Goal: Find specific page/section: Find specific page/section

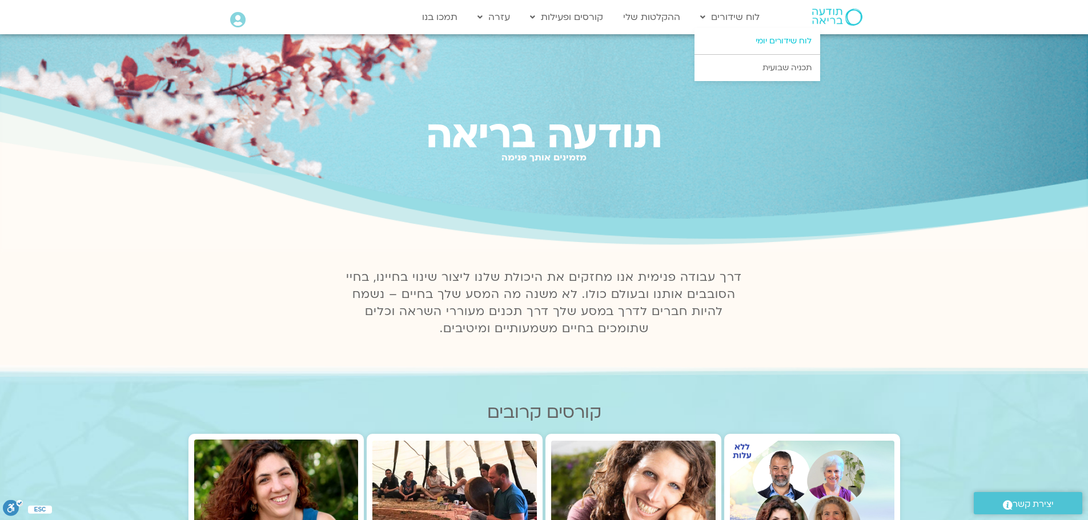
click at [758, 40] on link "לוח שידורים יומי" at bounding box center [757, 41] width 126 height 26
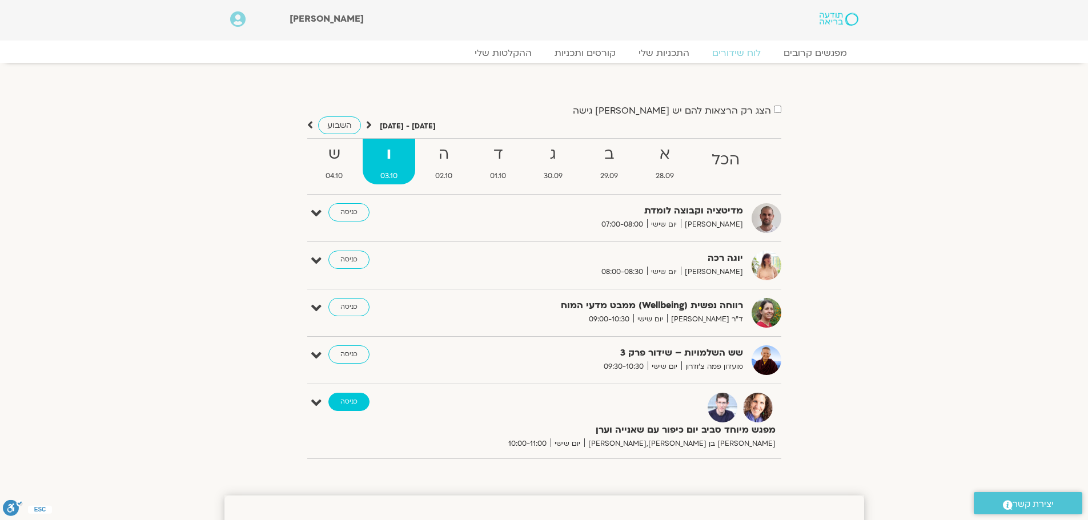
click at [350, 403] on link "כניסה" at bounding box center [348, 402] width 41 height 18
